Goal: Task Accomplishment & Management: Manage account settings

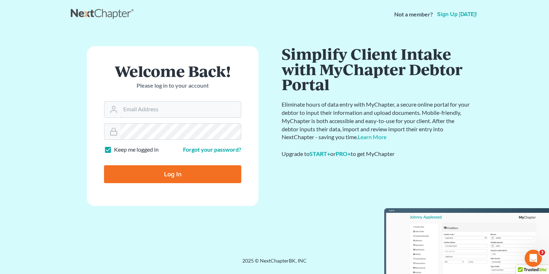
type input "[EMAIL_ADDRESS][DOMAIN_NAME]"
drag, startPoint x: 158, startPoint y: 178, endPoint x: 177, endPoint y: 173, distance: 20.2
click at [158, 178] on input "Log In" at bounding box center [172, 174] width 137 height 18
type input "Thinking..."
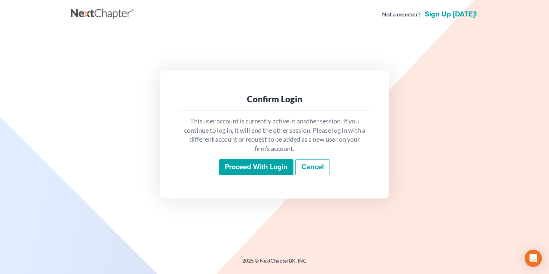
click at [254, 163] on input "Proceed with login" at bounding box center [256, 167] width 74 height 16
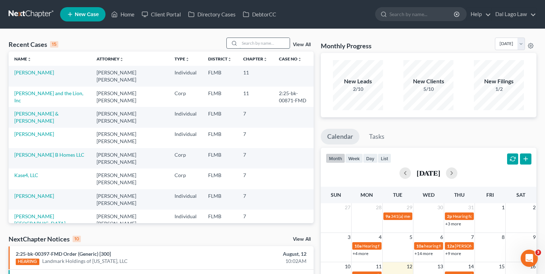
click at [256, 44] on input "search" at bounding box center [265, 43] width 50 height 10
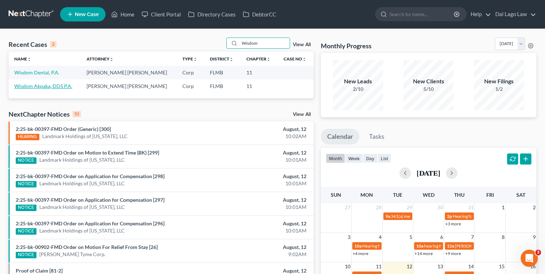
type input "Wisdom"
click at [36, 89] on link "Wisdom Akpaka, DDS P.A." at bounding box center [43, 86] width 58 height 6
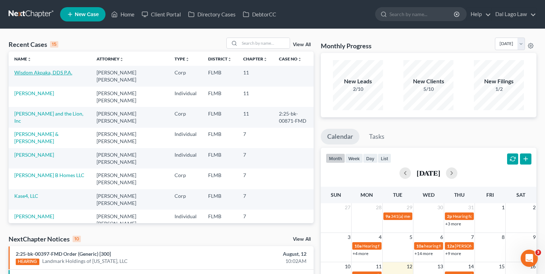
click at [44, 73] on link "Wisdom Akpaka, DDS P.A." at bounding box center [43, 72] width 58 height 6
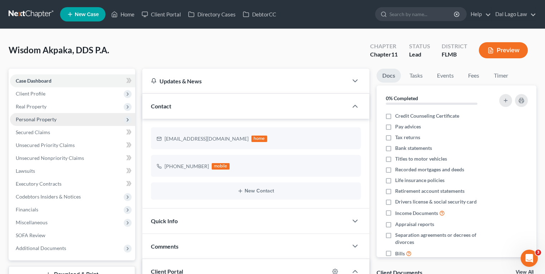
click at [39, 118] on span "Personal Property" at bounding box center [36, 119] width 41 height 6
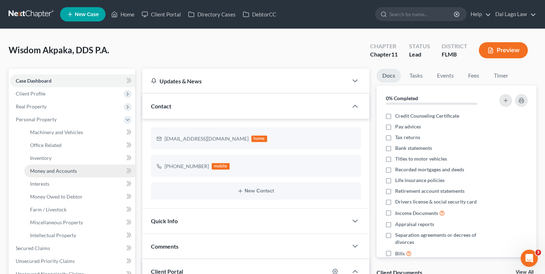
click at [53, 169] on span "Money and Accounts" at bounding box center [53, 171] width 47 height 6
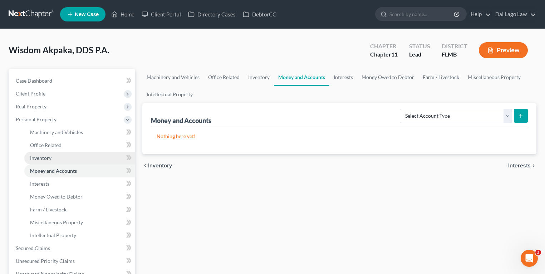
click at [60, 156] on link "Inventory" at bounding box center [79, 158] width 111 height 13
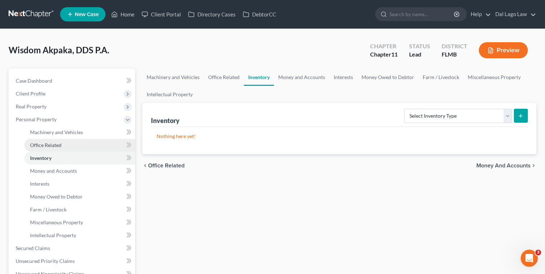
click at [68, 143] on link "Office Related" at bounding box center [79, 145] width 111 height 13
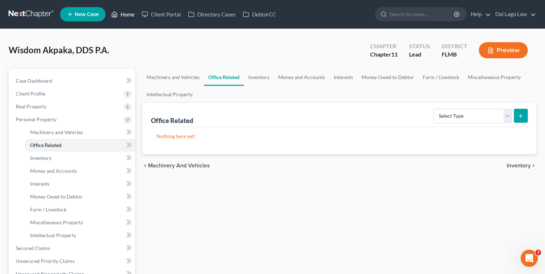
click at [120, 14] on link "Home" at bounding box center [123, 14] width 30 height 13
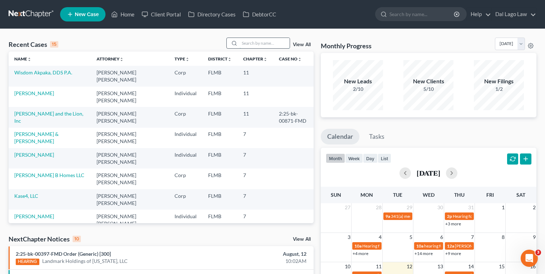
click at [259, 44] on input "search" at bounding box center [265, 43] width 50 height 10
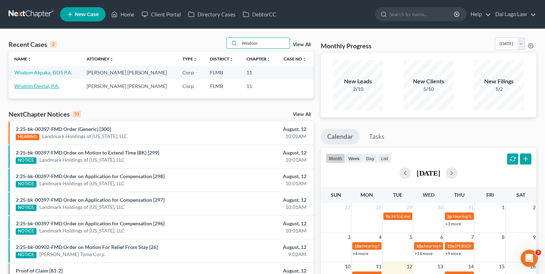
type input "Wisdom"
click at [41, 86] on link "Wisdom Dental, P.A." at bounding box center [36, 86] width 45 height 6
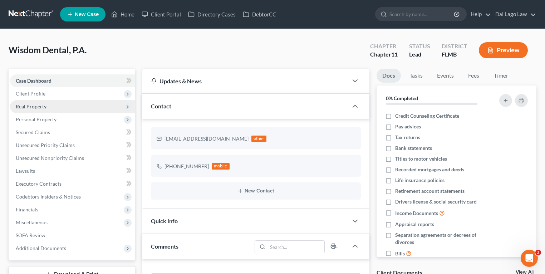
scroll to position [282, 0]
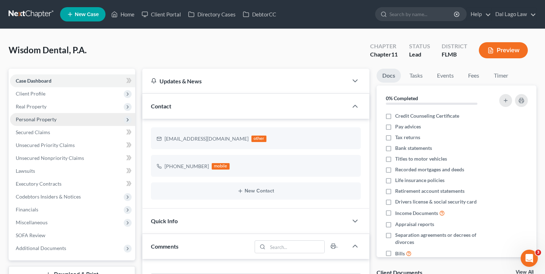
click at [71, 120] on span "Personal Property" at bounding box center [72, 119] width 125 height 13
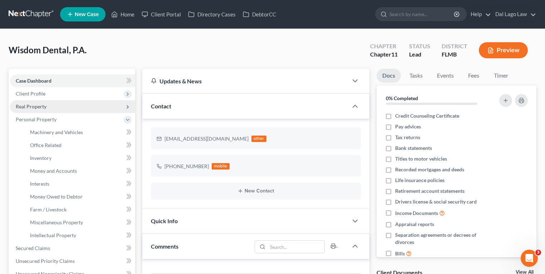
click at [59, 104] on span "Real Property" at bounding box center [72, 106] width 125 height 13
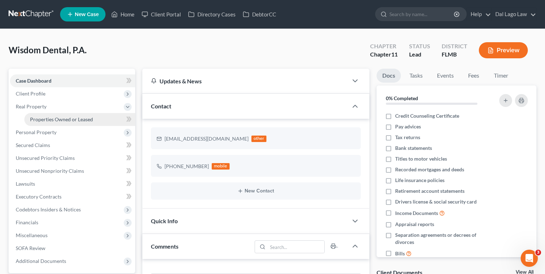
click at [55, 118] on span "Properties Owned or Leased" at bounding box center [61, 119] width 63 height 6
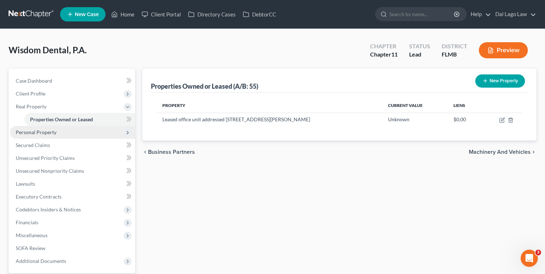
click at [78, 133] on span "Personal Property" at bounding box center [72, 132] width 125 height 13
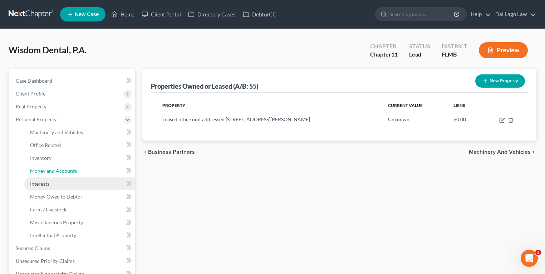
click at [55, 172] on span "Money and Accounts" at bounding box center [53, 171] width 47 height 6
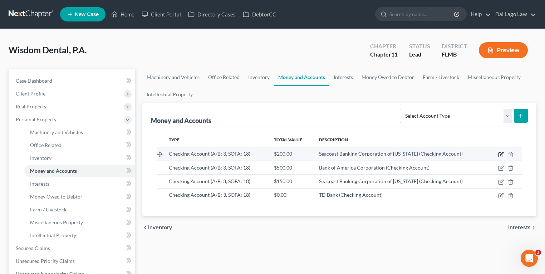
click at [498, 154] on icon "button" at bounding box center [501, 155] width 6 height 6
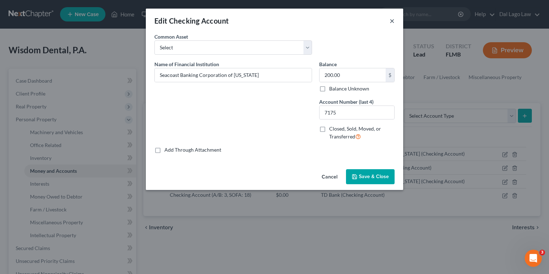
click at [392, 23] on button "×" at bounding box center [392, 20] width 5 height 9
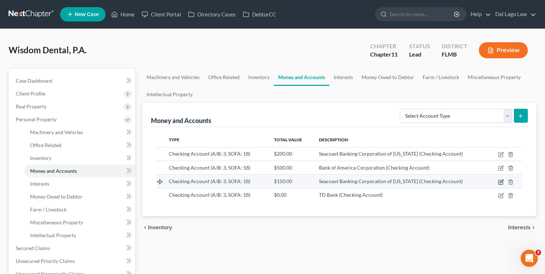
click at [502, 180] on icon "button" at bounding box center [501, 182] width 6 height 6
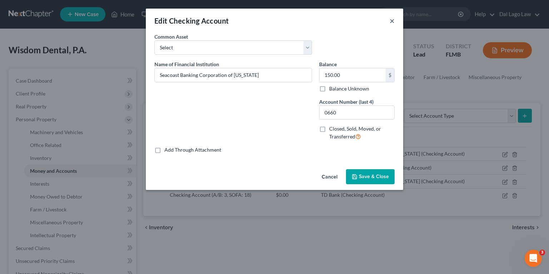
click at [392, 24] on button "×" at bounding box center [392, 20] width 5 height 9
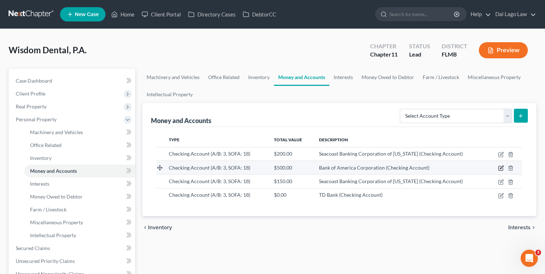
click at [502, 170] on icon "button" at bounding box center [500, 168] width 4 height 4
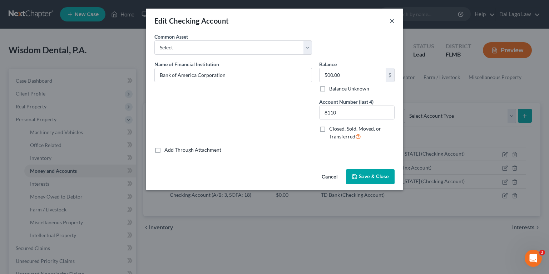
click at [390, 22] on button "×" at bounding box center [392, 20] width 5 height 9
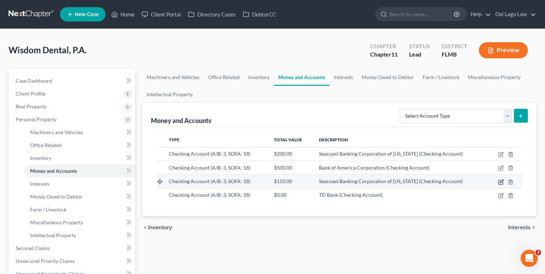
click at [498, 182] on icon "button" at bounding box center [501, 182] width 6 height 6
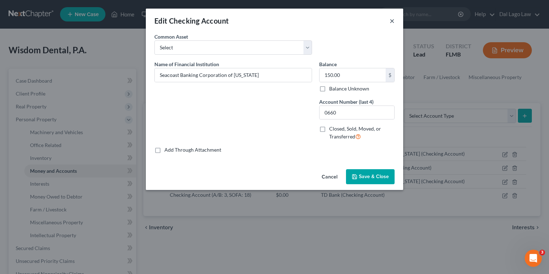
click at [393, 22] on button "×" at bounding box center [392, 20] width 5 height 9
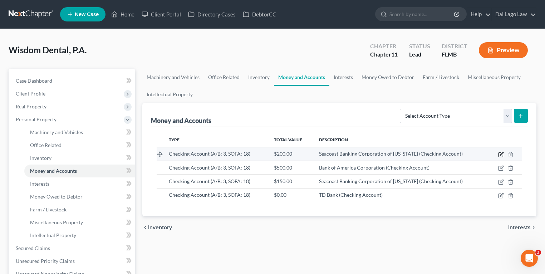
click at [499, 154] on icon "button" at bounding box center [501, 155] width 6 height 6
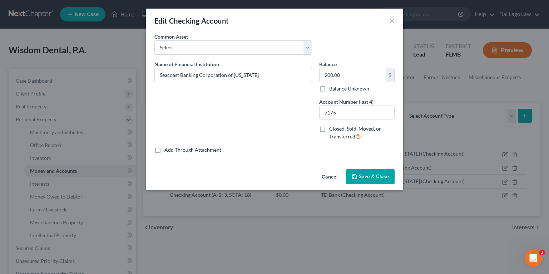
click at [395, 19] on div "Edit Checking Account ×" at bounding box center [274, 21] width 257 height 24
click at [395, 21] on div "Edit Checking Account ×" at bounding box center [274, 21] width 257 height 24
click at [390, 23] on button "×" at bounding box center [392, 20] width 5 height 9
